Goal: Task Accomplishment & Management: Complete application form

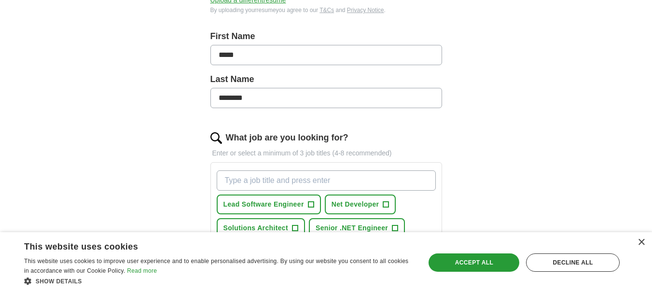
scroll to position [241, 0]
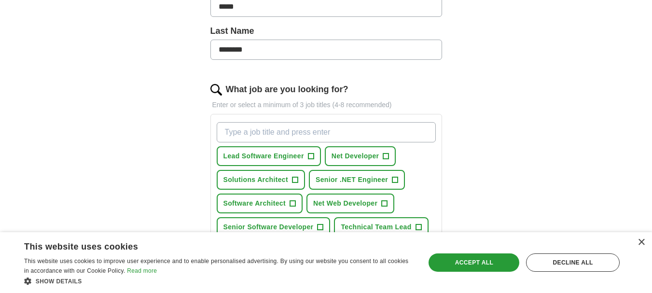
click at [351, 134] on input "What job are you looking for?" at bounding box center [326, 132] width 219 height 20
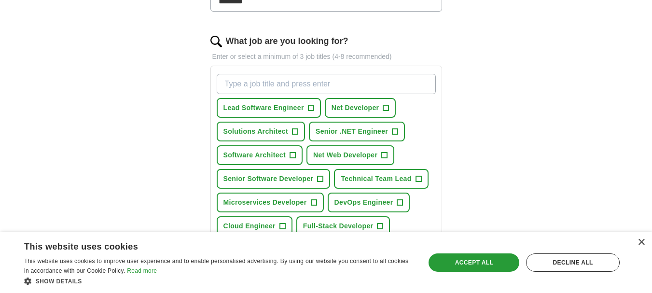
paste input "Senior Software Engineer"
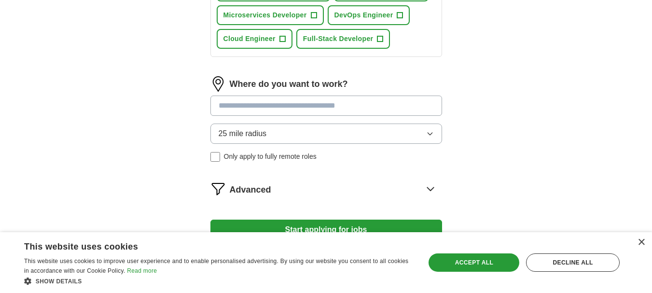
scroll to position [483, 0]
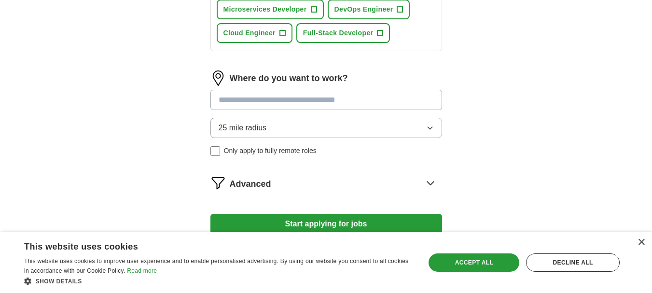
type input "Senior Software Engineer"
click at [278, 102] on input at bounding box center [327, 100] width 232 height 20
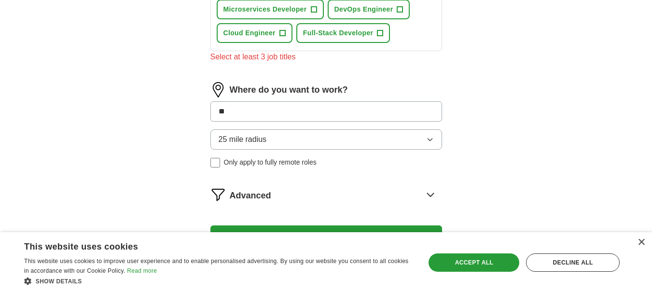
type input "*"
type input "**"
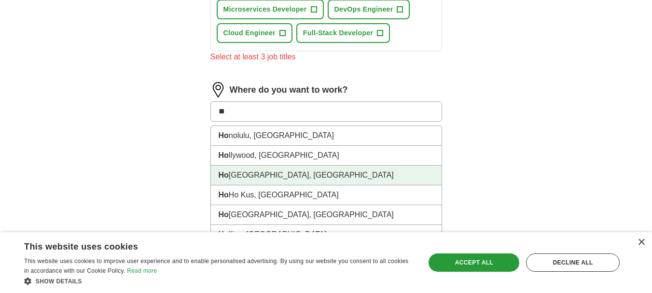
click at [247, 175] on li "Ho uston, [GEOGRAPHIC_DATA]" at bounding box center [326, 176] width 231 height 20
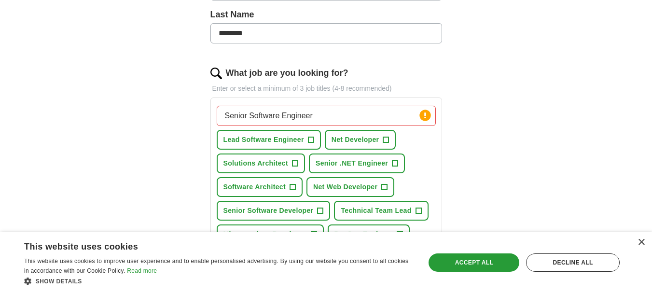
scroll to position [241, 0]
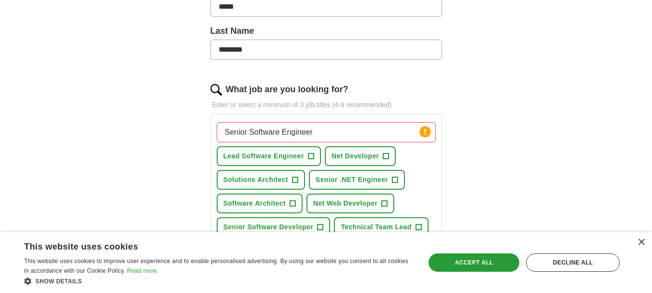
click at [356, 136] on input "Senior Software Engineer" at bounding box center [326, 132] width 219 height 20
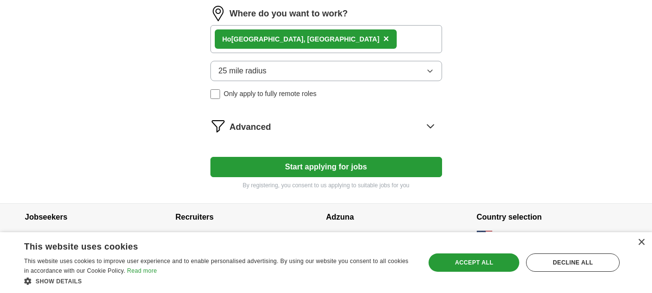
scroll to position [567, 0]
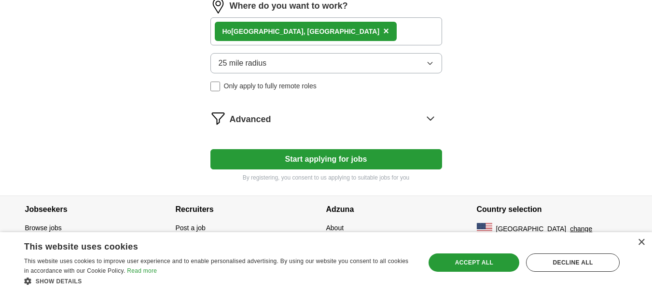
click at [314, 65] on button "25 mile radius" at bounding box center [327, 63] width 232 height 20
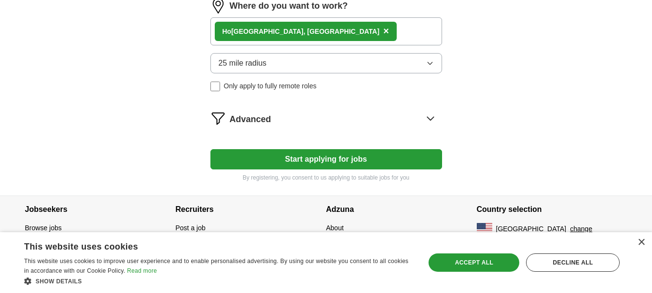
click at [220, 90] on label "Only apply to fully remote roles" at bounding box center [327, 86] width 232 height 10
click at [291, 158] on button "Start applying for jobs" at bounding box center [327, 159] width 232 height 20
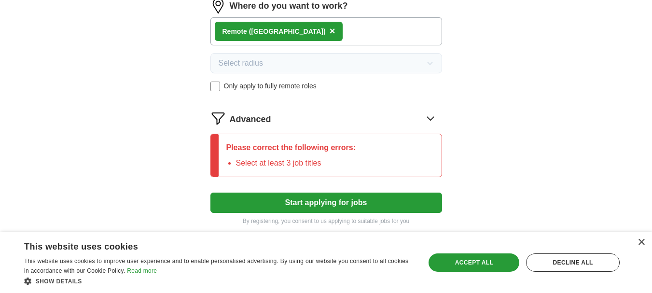
scroll to position [610, 0]
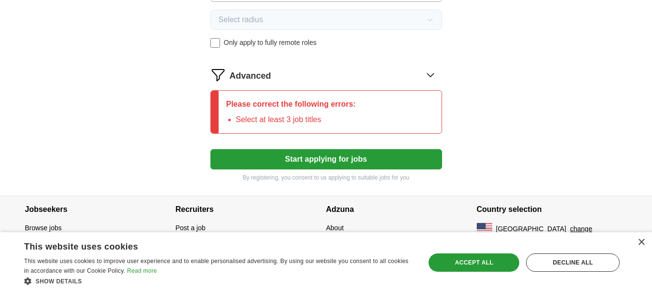
click at [325, 123] on li "Select at least 3 job titles" at bounding box center [296, 120] width 120 height 12
click at [285, 120] on li "Select at least 3 job titles" at bounding box center [296, 120] width 120 height 12
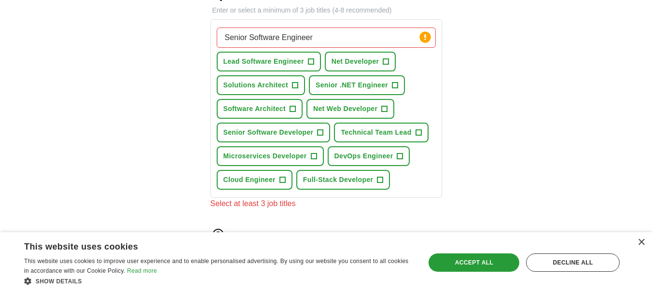
scroll to position [321, 0]
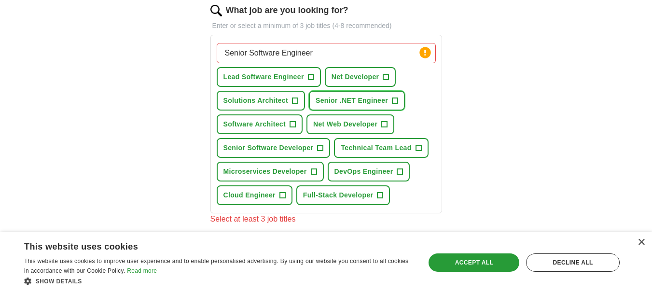
click at [348, 106] on button "Senior .NET Engineer +" at bounding box center [357, 101] width 96 height 20
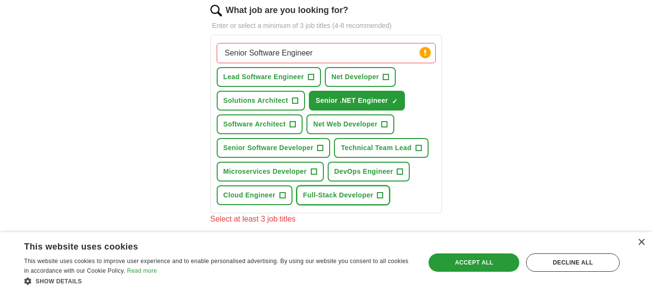
click at [340, 199] on span "Full-Stack Developer" at bounding box center [338, 195] width 70 height 10
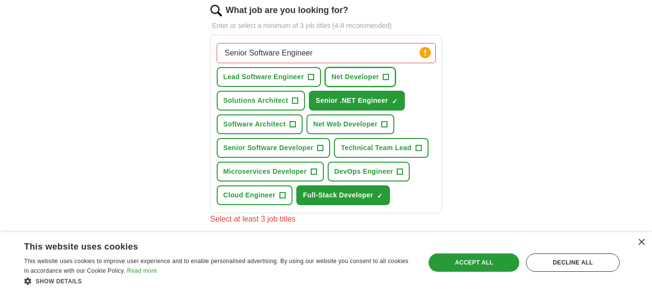
click at [361, 82] on span "Net Developer" at bounding box center [356, 77] width 48 height 10
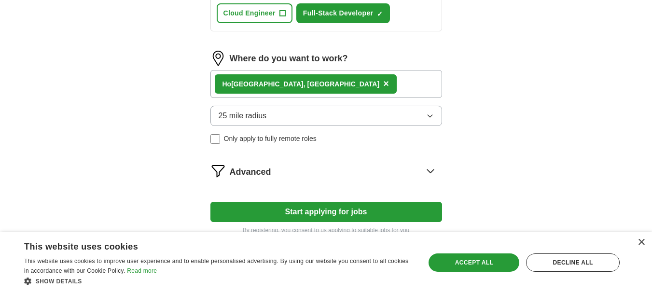
scroll to position [555, 0]
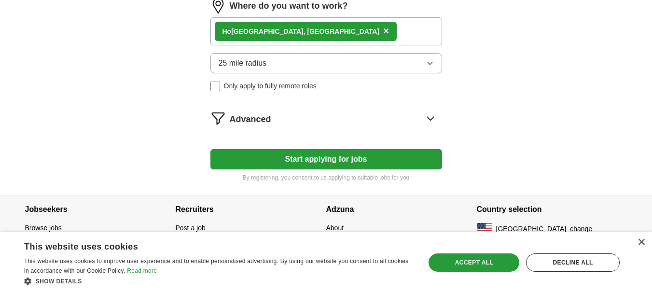
click at [290, 165] on button "Start applying for jobs" at bounding box center [327, 159] width 232 height 20
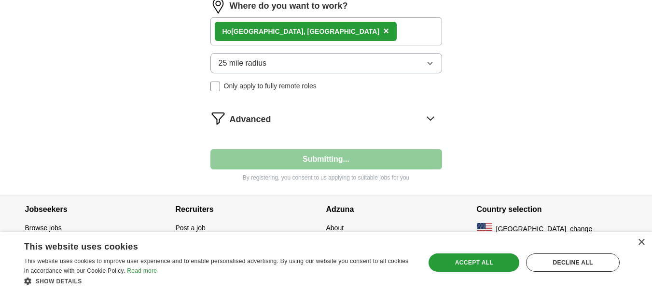
select select "**"
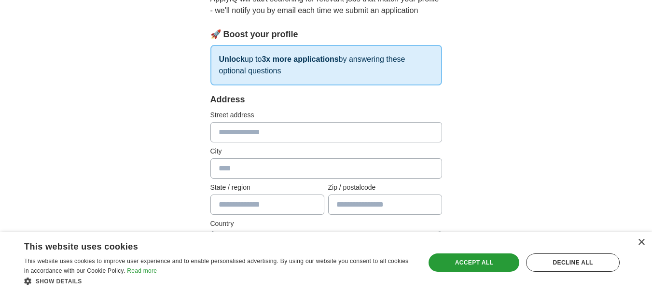
scroll to position [145, 0]
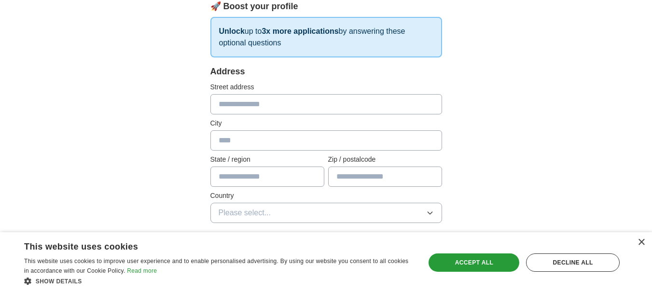
click at [327, 107] on input "text" at bounding box center [327, 104] width 232 height 20
type input "**********"
type input "*******"
type input "**"
type input "*****"
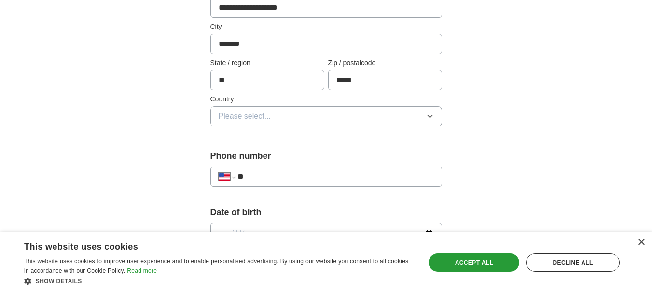
scroll to position [290, 0]
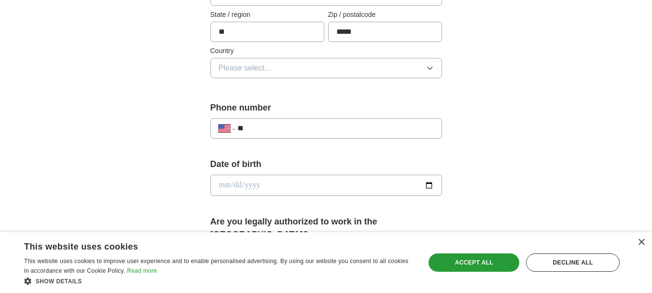
click at [301, 77] on button "Please select..." at bounding box center [327, 68] width 232 height 20
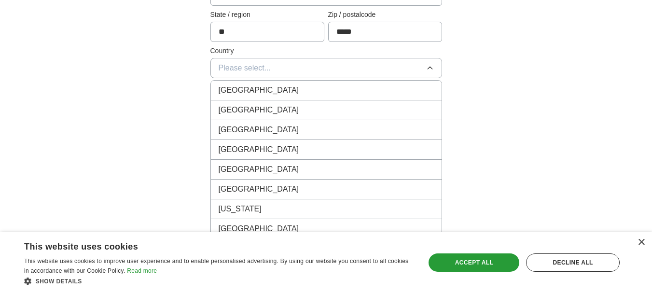
click at [303, 103] on li "[GEOGRAPHIC_DATA]" at bounding box center [326, 110] width 231 height 20
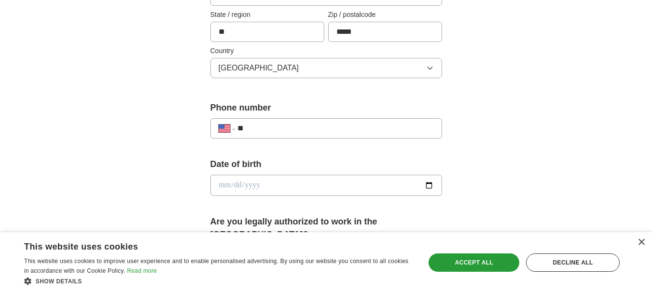
click at [307, 127] on input "**" at bounding box center [336, 129] width 196 height 12
click at [459, 106] on div "**********" at bounding box center [326, 206] width 309 height 825
click at [381, 127] on input "**" at bounding box center [336, 129] width 196 height 12
paste input "**********"
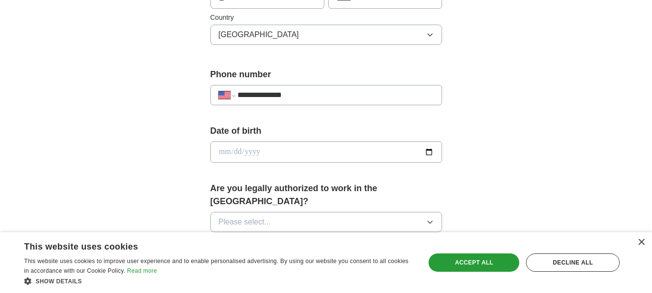
scroll to position [338, 0]
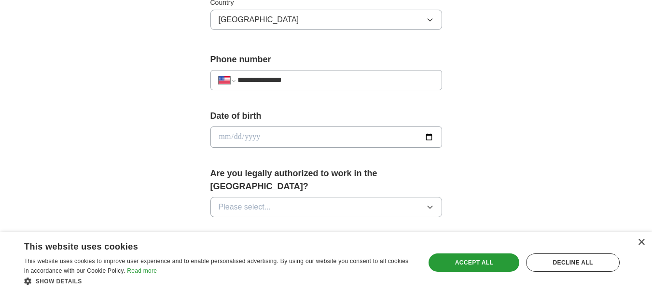
type input "**********"
click at [360, 129] on input "date" at bounding box center [327, 137] width 232 height 21
drag, startPoint x: 490, startPoint y: 127, endPoint x: 485, endPoint y: 126, distance: 5.4
click at [490, 127] on div "**********" at bounding box center [326, 130] width 618 height 879
click at [361, 132] on input "date" at bounding box center [327, 137] width 232 height 21
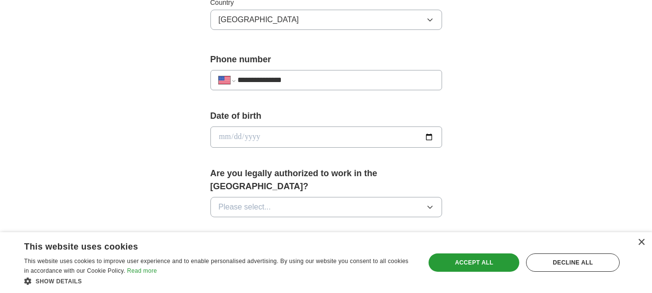
click at [372, 136] on input "date" at bounding box center [327, 137] width 232 height 21
type input "**********"
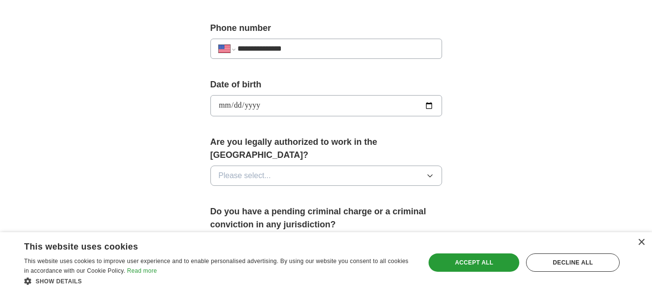
scroll to position [386, 0]
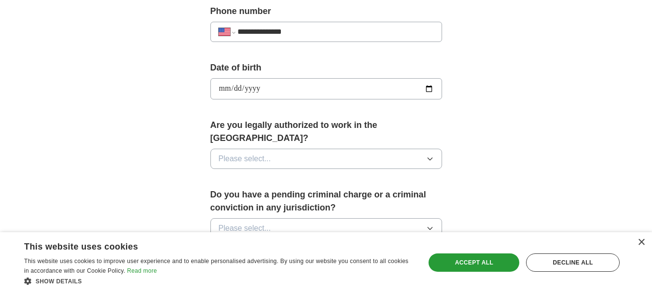
click at [339, 149] on button "Please select..." at bounding box center [327, 159] width 232 height 20
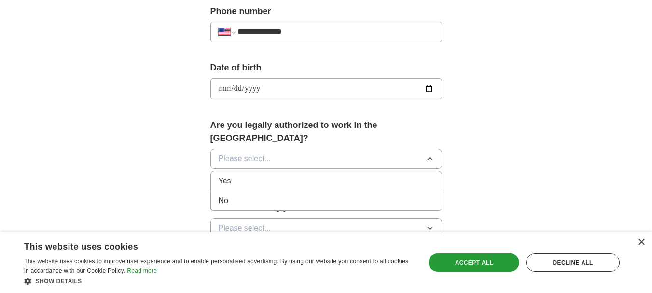
click at [285, 175] on div "Yes" at bounding box center [326, 181] width 215 height 12
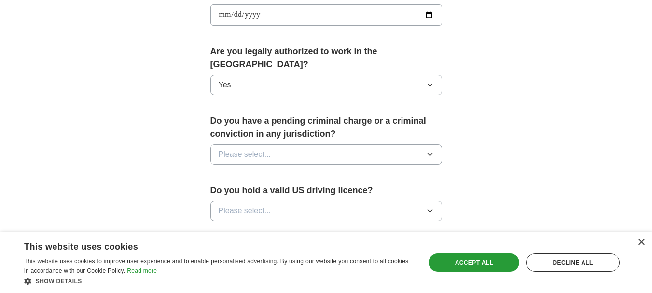
scroll to position [483, 0]
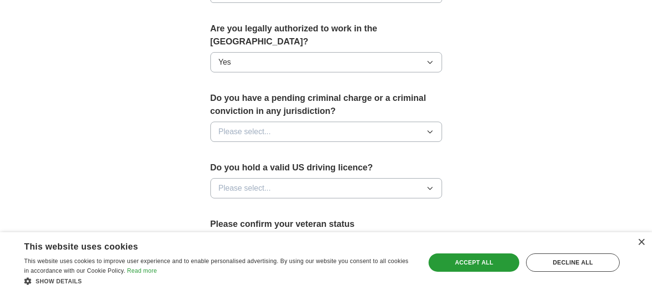
click at [282, 122] on button "Please select..." at bounding box center [327, 132] width 232 height 20
click at [257, 168] on div "No" at bounding box center [326, 174] width 215 height 12
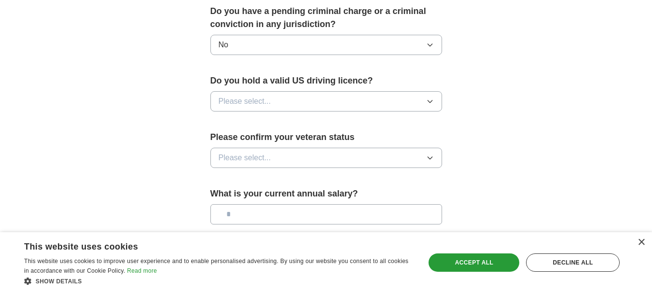
scroll to position [579, 0]
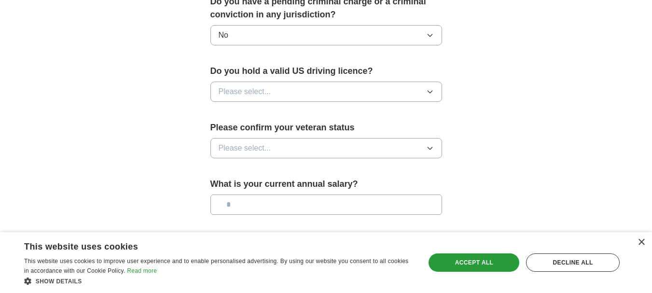
click at [279, 84] on button "Please select..." at bounding box center [327, 92] width 232 height 20
click at [297, 107] on li "Yes" at bounding box center [326, 114] width 231 height 20
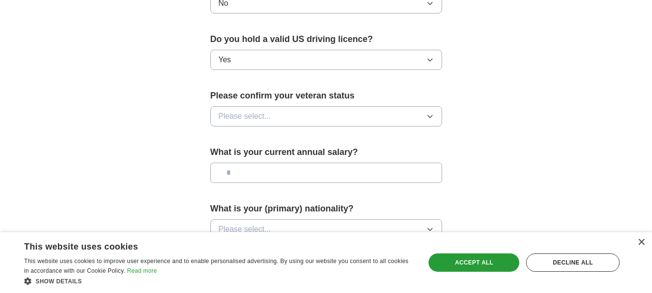
scroll to position [628, 0]
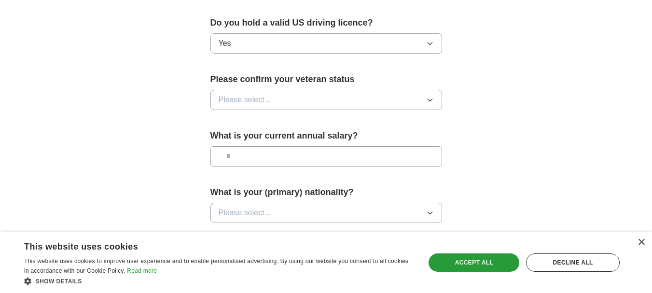
drag, startPoint x: 293, startPoint y: 89, endPoint x: 293, endPoint y: 94, distance: 5.3
click at [293, 92] on button "Please select..." at bounding box center [327, 100] width 232 height 20
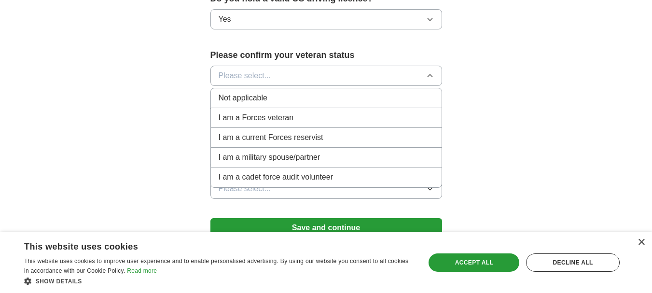
scroll to position [700, 0]
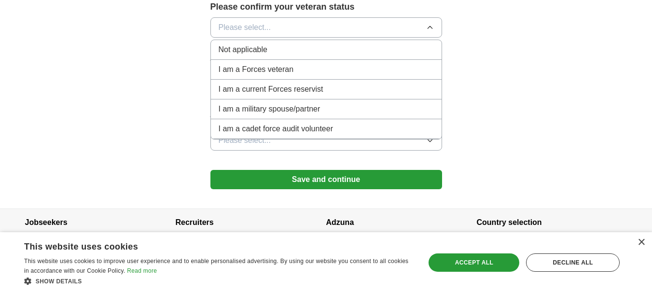
click at [285, 44] on div "Not applicable" at bounding box center [326, 50] width 215 height 12
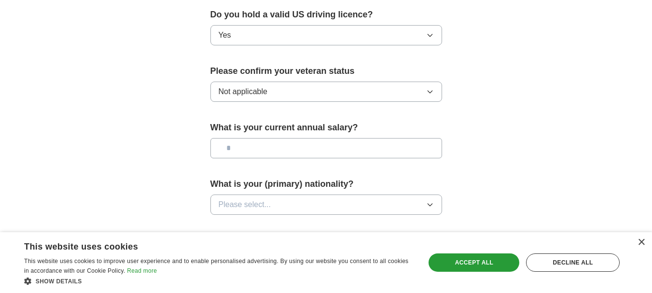
scroll to position [652, 0]
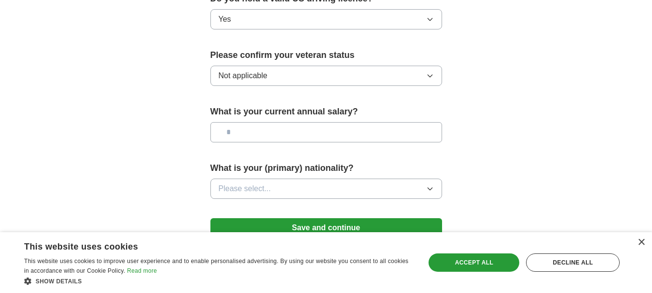
click at [274, 122] on input "text" at bounding box center [327, 132] width 232 height 20
type input "********"
click at [278, 179] on button "Please select..." at bounding box center [327, 189] width 232 height 20
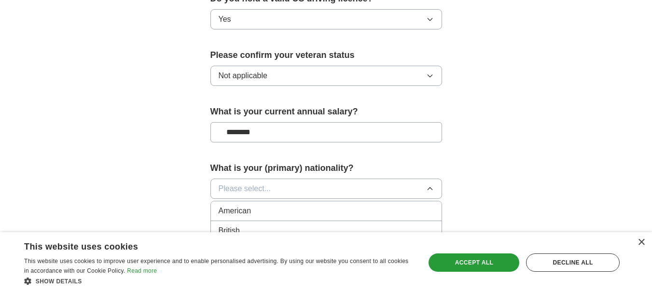
scroll to position [700, 0]
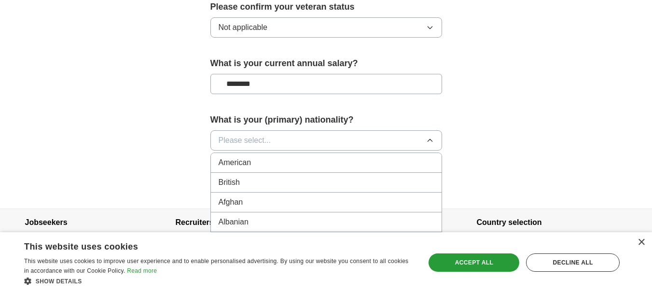
click at [272, 157] on div "American" at bounding box center [326, 163] width 215 height 12
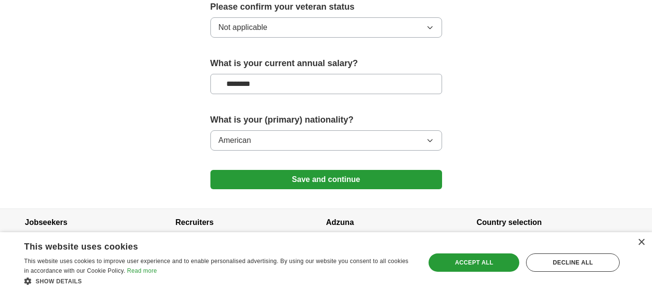
click at [313, 170] on button "Save and continue" at bounding box center [327, 179] width 232 height 19
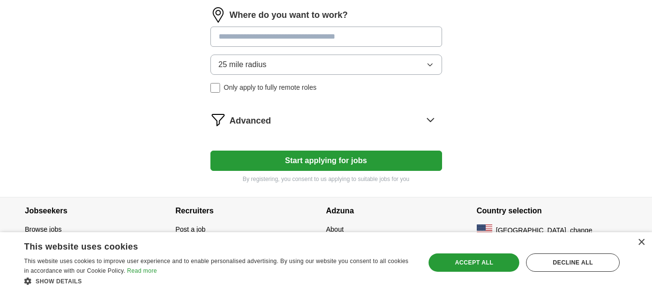
scroll to position [548, 0]
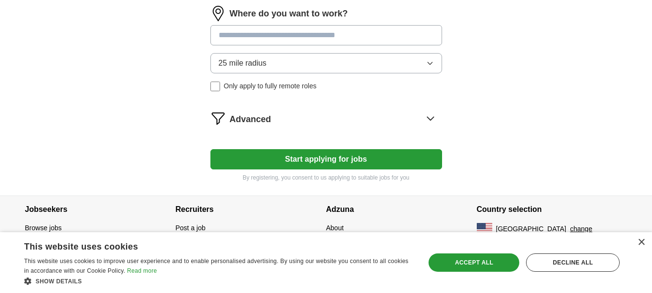
click at [358, 161] on button "Start applying for jobs" at bounding box center [327, 159] width 232 height 20
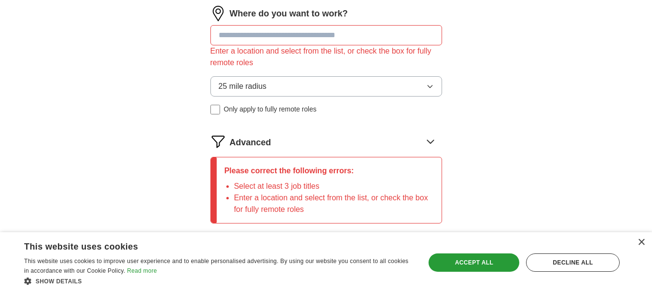
click at [235, 35] on input at bounding box center [327, 35] width 232 height 20
type input "******"
click at [251, 84] on span "25 mile radius" at bounding box center [243, 87] width 48 height 12
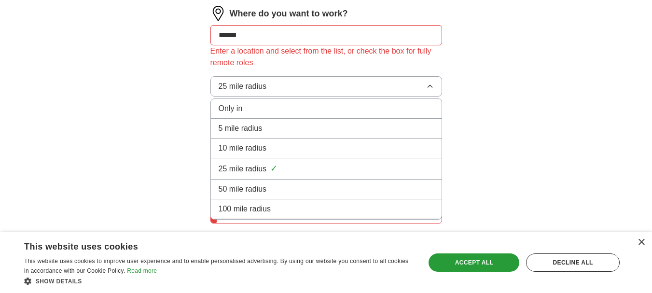
click at [247, 107] on div "Only in" at bounding box center [326, 109] width 215 height 12
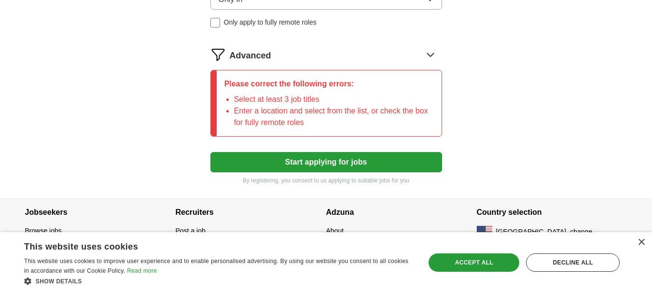
scroll to position [649, 0]
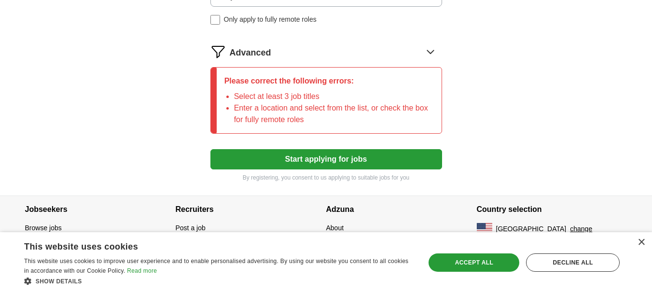
click at [325, 161] on button "Start applying for jobs" at bounding box center [327, 159] width 232 height 20
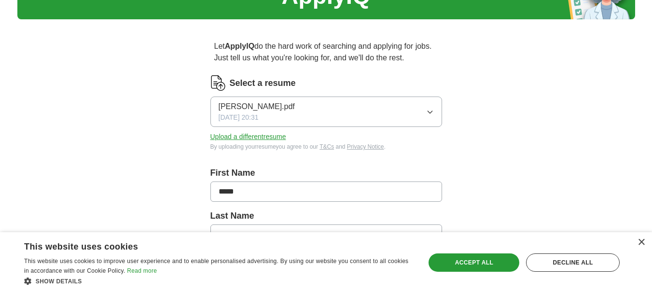
scroll to position [0, 0]
